Goal: Task Accomplishment & Management: Use online tool/utility

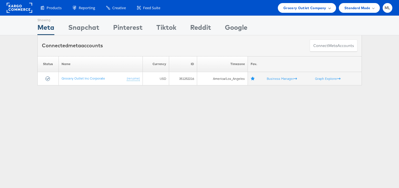
click at [316, 11] on div "Grocery Outlet Company" at bounding box center [307, 8] width 58 height 10
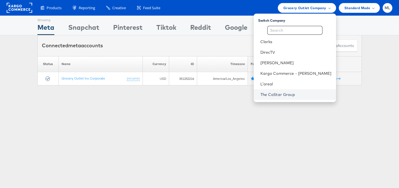
click at [289, 92] on link "The CoStar Group" at bounding box center [296, 95] width 71 height 6
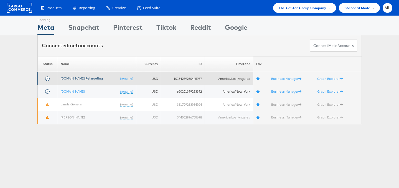
click at [79, 79] on link "[DOMAIN_NAME] Retargeting" at bounding box center [82, 78] width 42 height 4
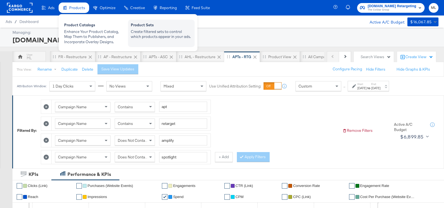
click at [145, 33] on div "Create filtered sets to control which products appear in your ads." at bounding box center [161, 34] width 61 height 10
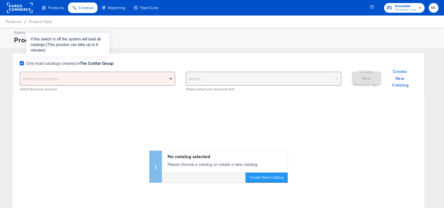
click at [22, 64] on icon at bounding box center [22, 63] width 4 height 4
click at [0, 0] on input "Only load catalogs created in The CoStar Group" at bounding box center [0, 0] width 0 height 0
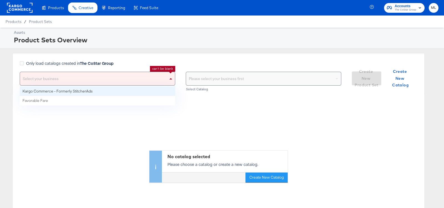
click at [118, 84] on div "Select your business" at bounding box center [97, 78] width 155 height 13
drag, startPoint x: 115, startPoint y: 89, endPoint x: 145, endPoint y: 86, distance: 30.1
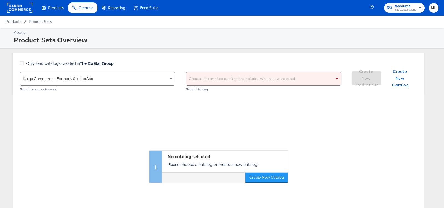
click at [214, 74] on div "Choose the product catalog that includes what you want to sell" at bounding box center [263, 78] width 155 height 13
click at [220, 62] on div "Only load catalogs created in The CoStar Group" at bounding box center [180, 65] width 321 height 11
click at [220, 77] on div "Choose the product catalog that includes what you want to sell" at bounding box center [263, 78] width 155 height 13
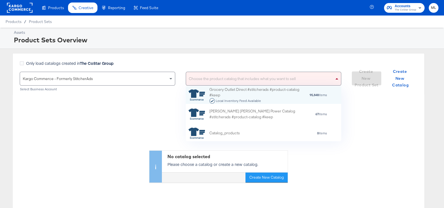
scroll to position [55, 155]
click at [215, 60] on div "Only load catalogs created in The CoStar Group" at bounding box center [180, 65] width 321 height 11
click at [215, 75] on div "Choose the product catalog that includes what you want to sell" at bounding box center [263, 78] width 155 height 13
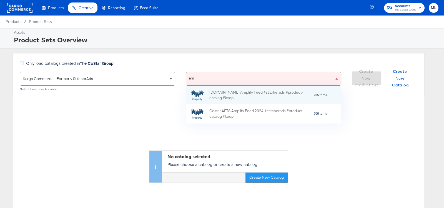
type input "amp"
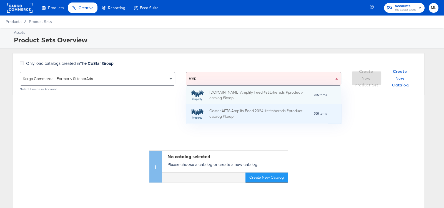
click at [270, 116] on div "Costar APTS Amplify Feed 2024 #stitcherads #product-catalog #keep" at bounding box center [257, 114] width 97 height 12
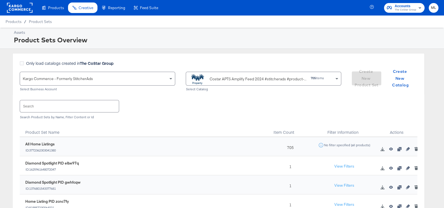
click at [67, 108] on input "text" at bounding box center [69, 106] width 99 height 12
paste input "j040sw6"
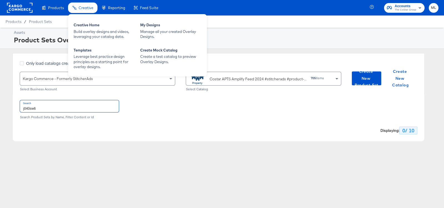
type input "j040sw6"
